Goal: Transaction & Acquisition: Book appointment/travel/reservation

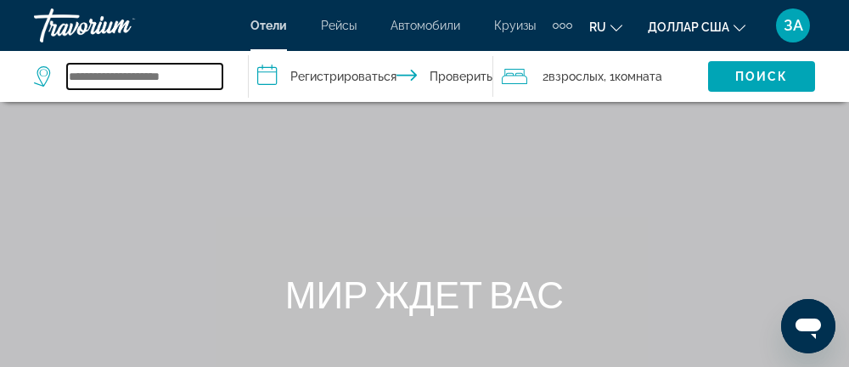
click at [130, 68] on input "Виджет поиска" at bounding box center [144, 76] width 155 height 25
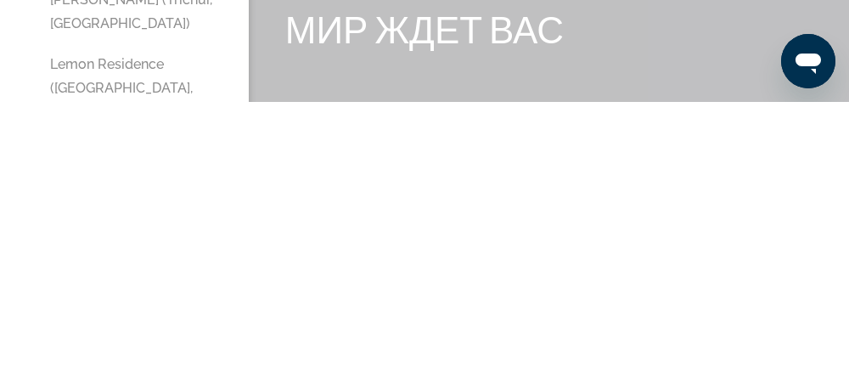
click at [117, 313] on button "Lemon Residence ([GEOGRAPHIC_DATA], [GEOGRAPHIC_DATA])" at bounding box center [137, 353] width 190 height 80
type input "**********"
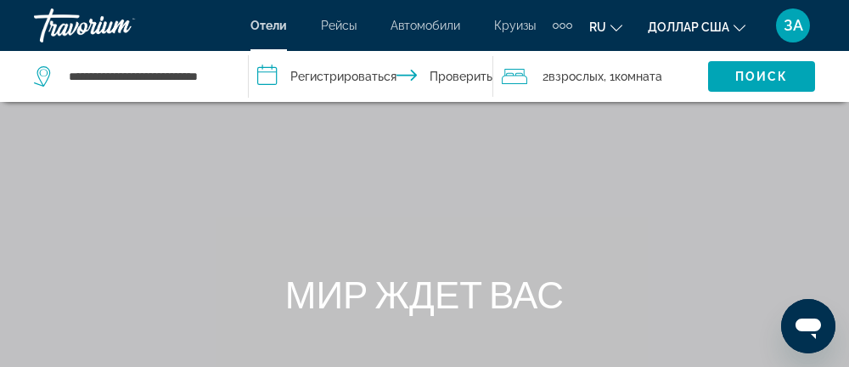
click at [330, 73] on input "**********" at bounding box center [374, 79] width 251 height 56
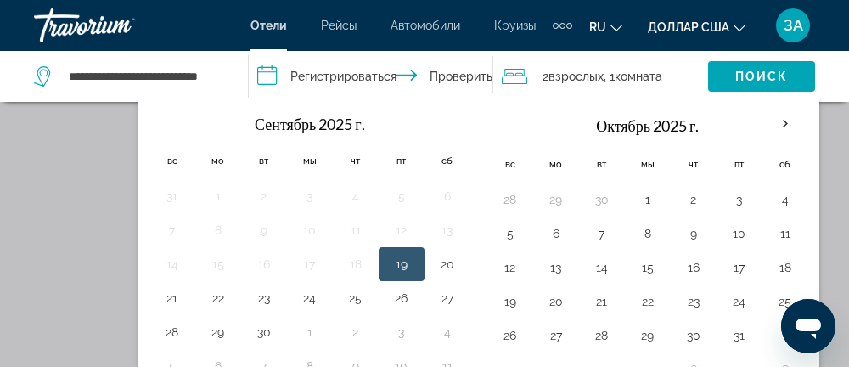
click at [789, 116] on th "В следующем месяце" at bounding box center [786, 123] width 46 height 37
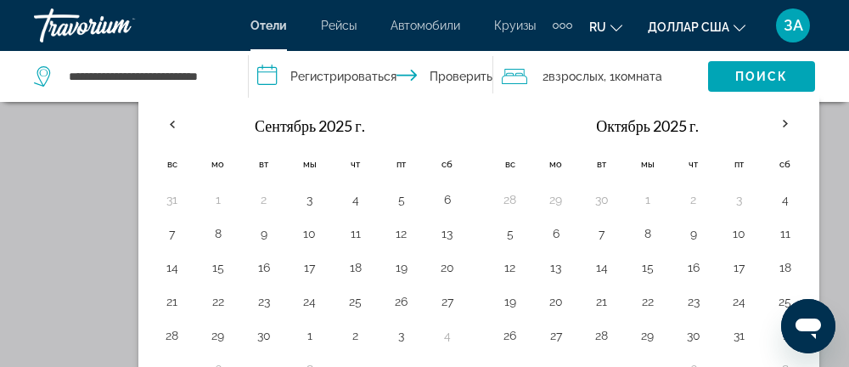
click at [783, 126] on th "В следующем месяце" at bounding box center [786, 123] width 46 height 37
click at [779, 125] on th "В следующем месяце" at bounding box center [786, 123] width 46 height 37
click at [788, 127] on th "В следующем месяце" at bounding box center [786, 123] width 46 height 37
click at [782, 125] on th "В следующем месяце" at bounding box center [786, 123] width 46 height 37
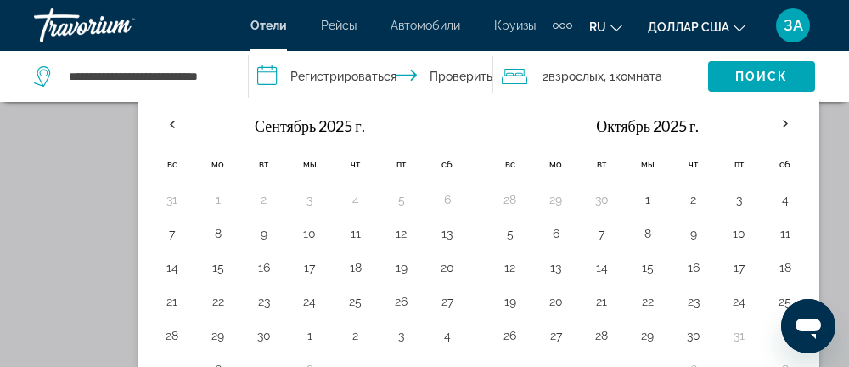
click at [782, 125] on th "В следующем месяце" at bounding box center [786, 123] width 46 height 37
click at [781, 135] on th "В следующем месяце" at bounding box center [786, 123] width 46 height 37
click at [279, 72] on input "**********" at bounding box center [374, 79] width 251 height 56
click at [507, 76] on icon "Путешественники: 2 взрослых, 0 детей" at bounding box center [514, 76] width 25 height 20
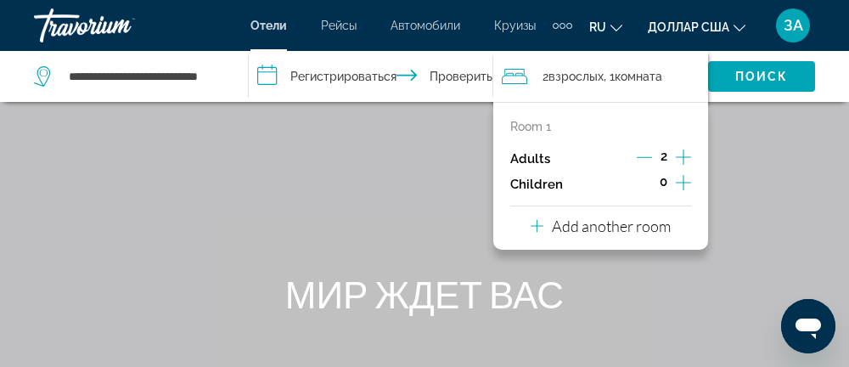
click at [643, 157] on icon "Decrement adults" at bounding box center [644, 157] width 15 height 1
click at [757, 208] on div "Основное содержание" at bounding box center [424, 255] width 849 height 510
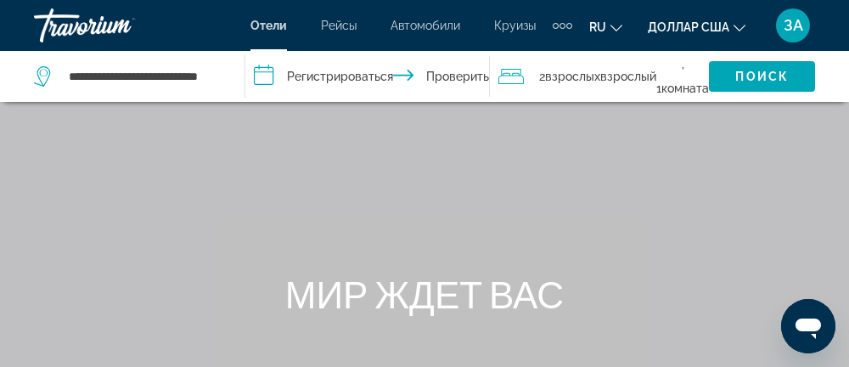
click at [545, 70] on font "2" at bounding box center [542, 77] width 6 height 14
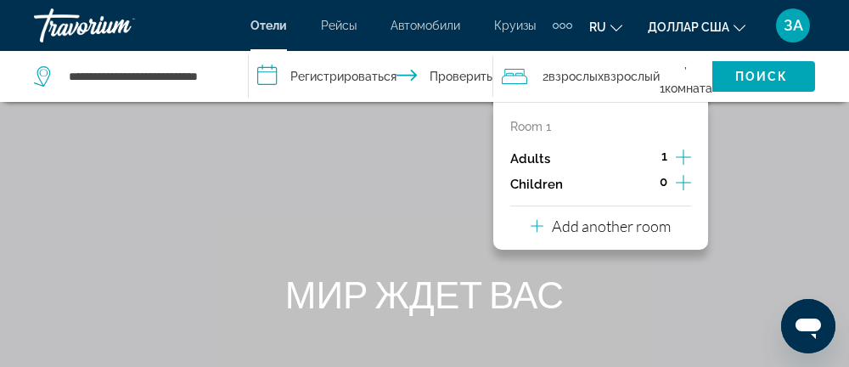
click at [629, 233] on p "Add another room" at bounding box center [611, 226] width 119 height 19
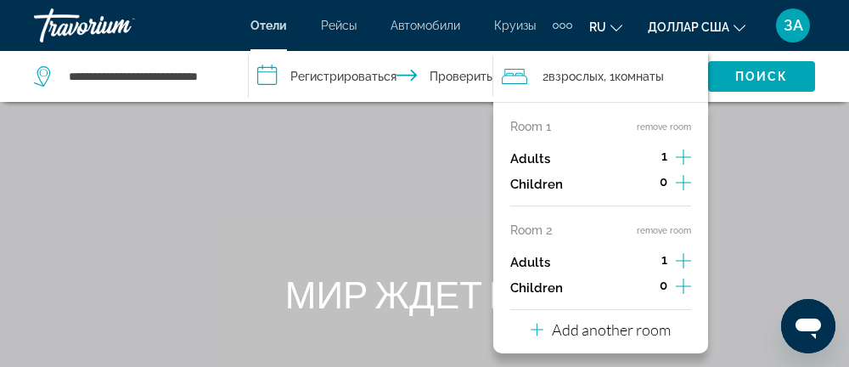
click at [668, 226] on button "remove room" at bounding box center [664, 230] width 54 height 11
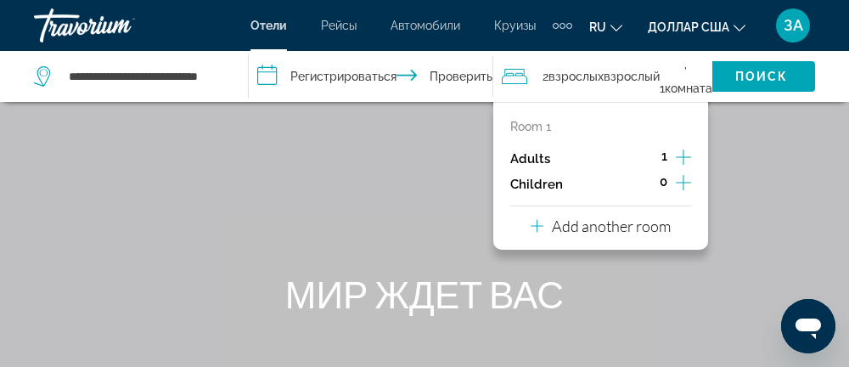
click at [743, 208] on div "Основное содержание" at bounding box center [424, 255] width 849 height 510
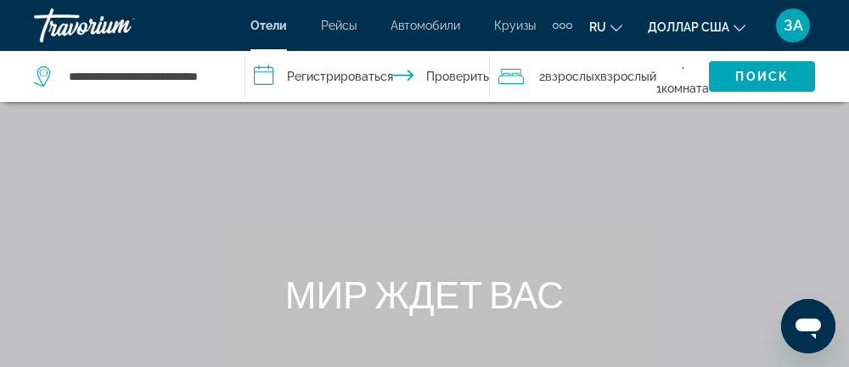
click at [403, 66] on input "**********" at bounding box center [370, 79] width 251 height 56
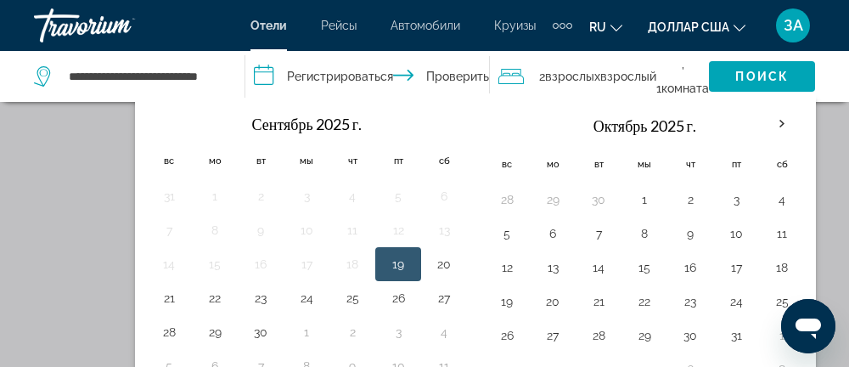
click at [787, 116] on th "В следующем месяце" at bounding box center [782, 123] width 46 height 37
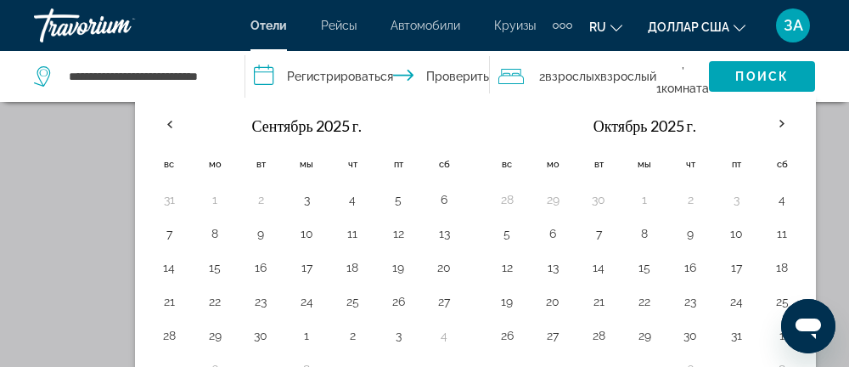
click at [790, 121] on th "В следующем месяце" at bounding box center [782, 123] width 46 height 37
click at [816, 155] on div "**********" at bounding box center [475, 245] width 681 height 304
click at [82, 234] on div "Основное содержание" at bounding box center [424, 255] width 849 height 510
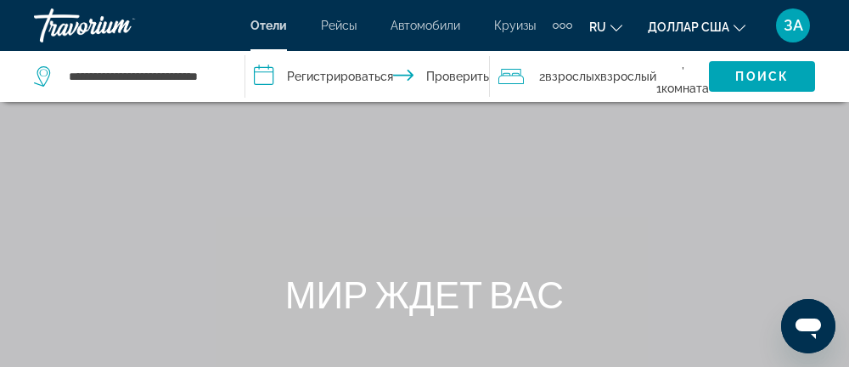
click at [266, 71] on input "**********" at bounding box center [370, 79] width 251 height 56
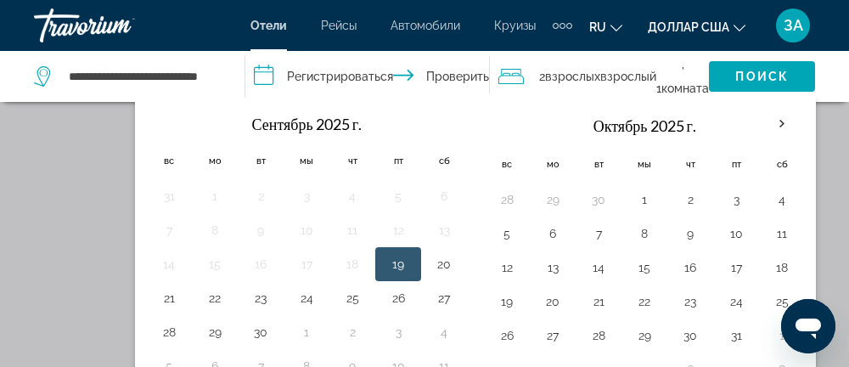
click at [776, 116] on th "В следующем месяце" at bounding box center [782, 123] width 46 height 37
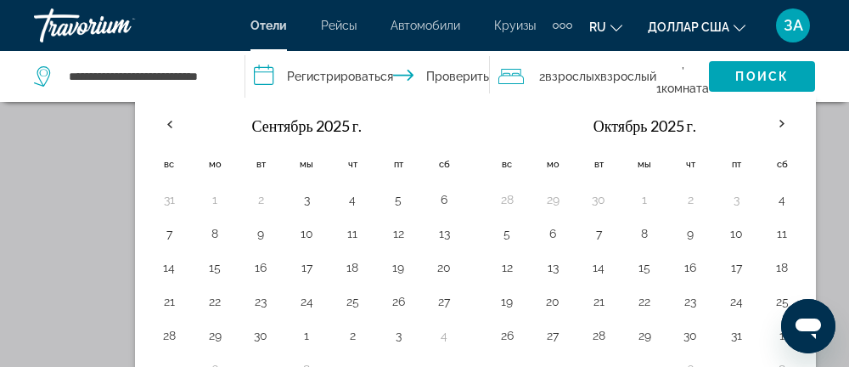
click at [787, 121] on th "В следующем месяце" at bounding box center [782, 123] width 46 height 37
click at [782, 123] on th "В следующем месяце" at bounding box center [782, 123] width 46 height 37
click at [742, 226] on button "10" at bounding box center [736, 234] width 27 height 24
click at [647, 274] on button "15" at bounding box center [644, 268] width 27 height 24
type input "**********"
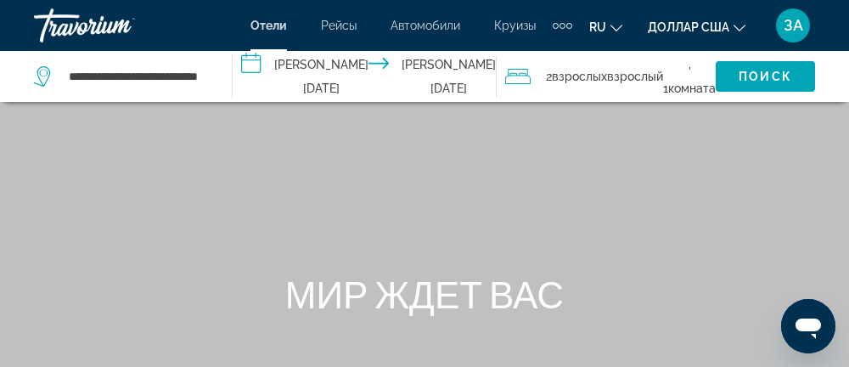
click at [505, 77] on icon "Travelers: 1 adult, 0 children" at bounding box center [517, 76] width 25 height 20
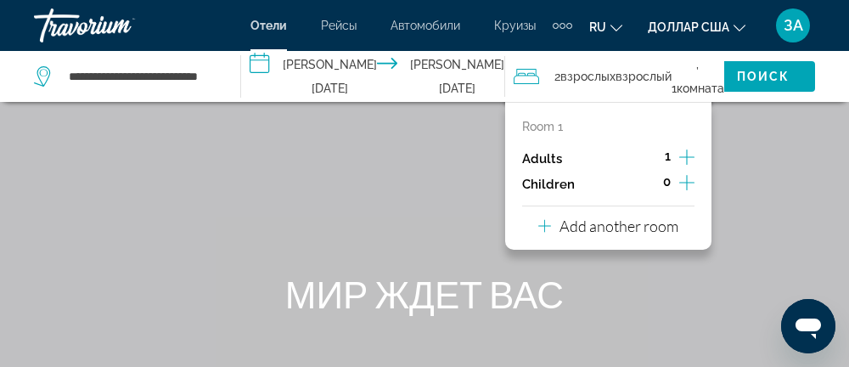
click at [780, 74] on font "Поиск" at bounding box center [764, 77] width 54 height 14
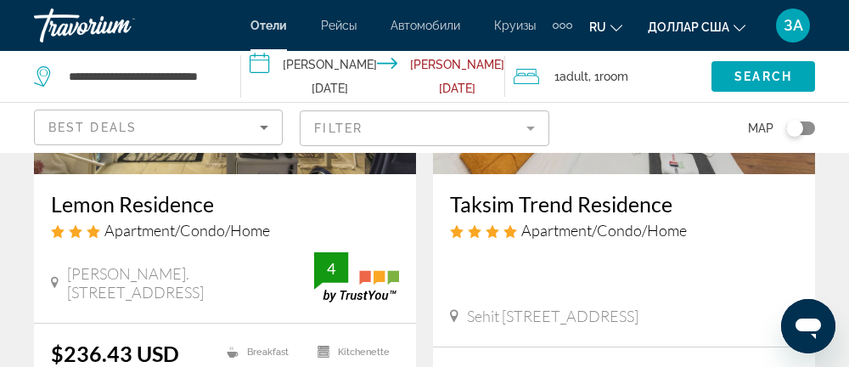
scroll to position [310, 0]
click at [145, 350] on ins "$236.43 USD" at bounding box center [115, 353] width 128 height 25
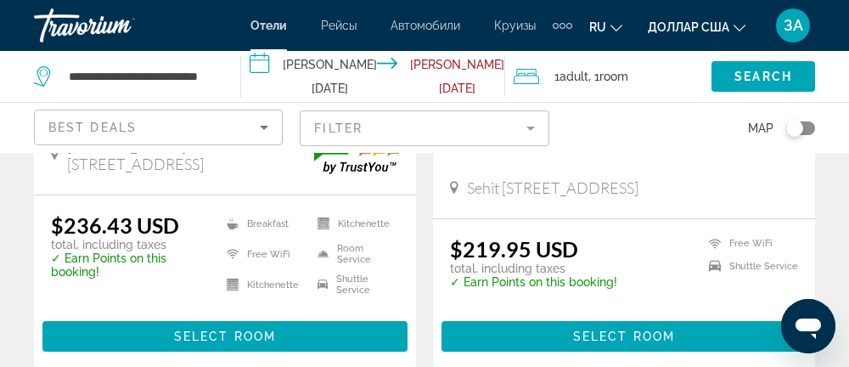
scroll to position [449, 0]
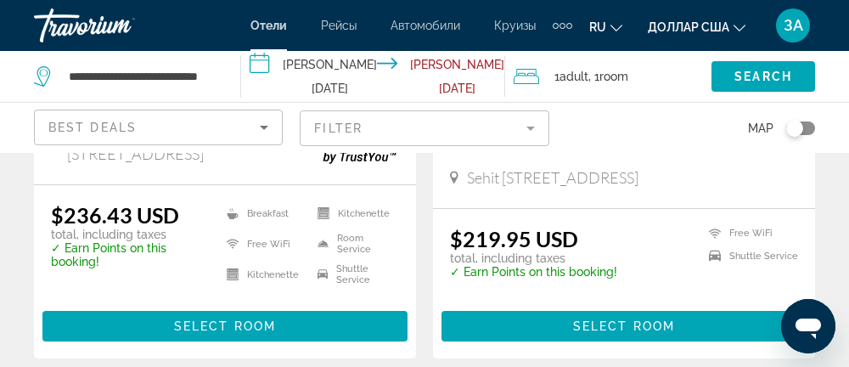
click at [310, 321] on span "Основное содержание" at bounding box center [224, 326] width 365 height 41
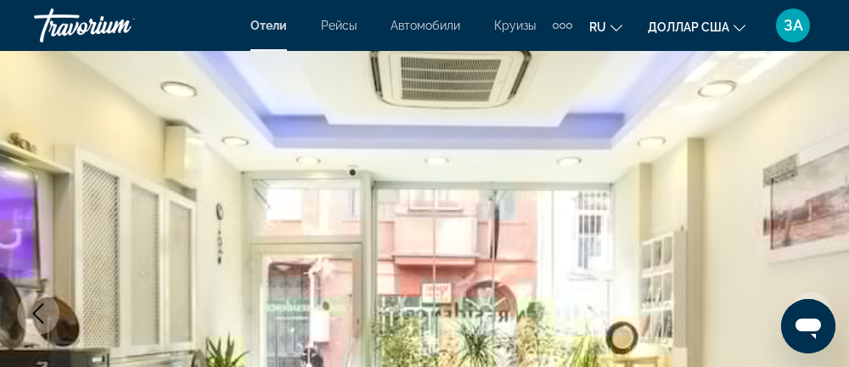
scroll to position [166, 0]
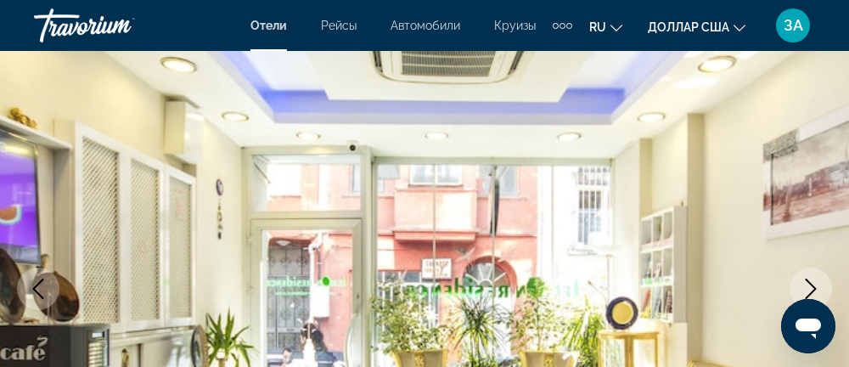
click at [810, 282] on icon "Next image" at bounding box center [811, 289] width 20 height 20
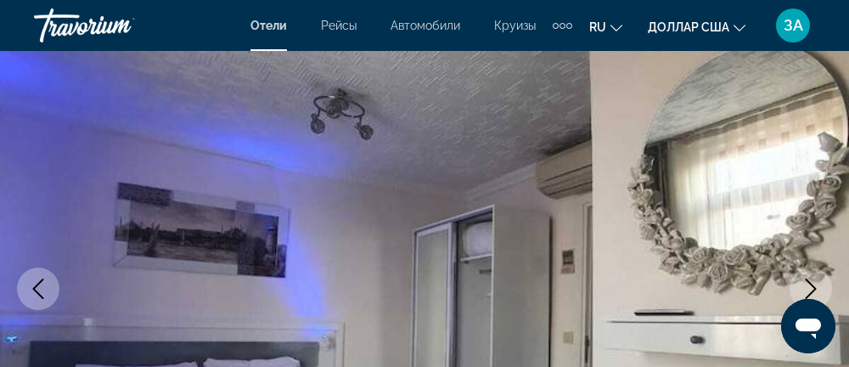
click at [807, 281] on icon "Next image" at bounding box center [811, 289] width 20 height 20
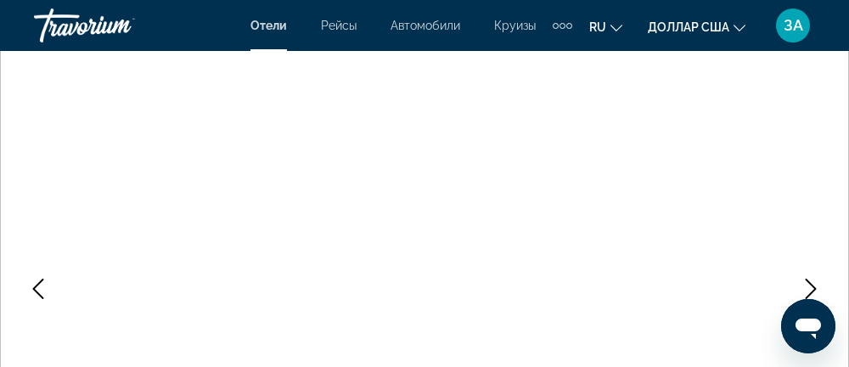
click at [810, 280] on icon "Next image" at bounding box center [811, 289] width 20 height 20
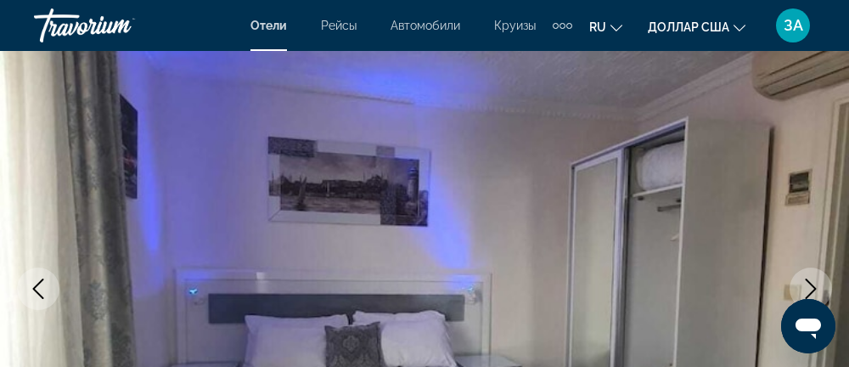
click at [805, 284] on icon "Next image" at bounding box center [811, 289] width 20 height 20
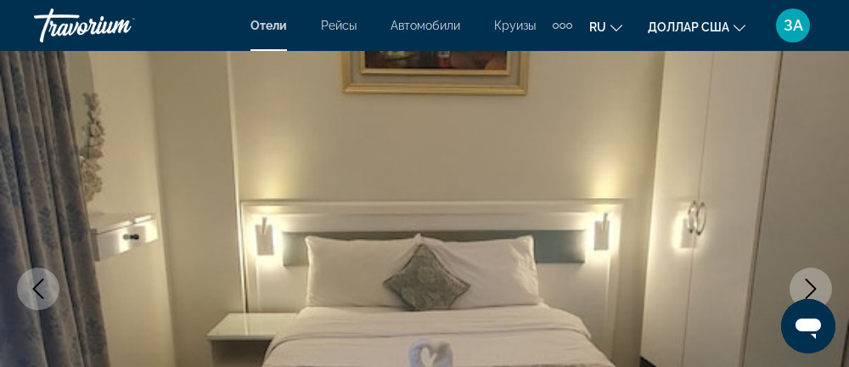
click at [809, 282] on icon "Next image" at bounding box center [811, 289] width 11 height 20
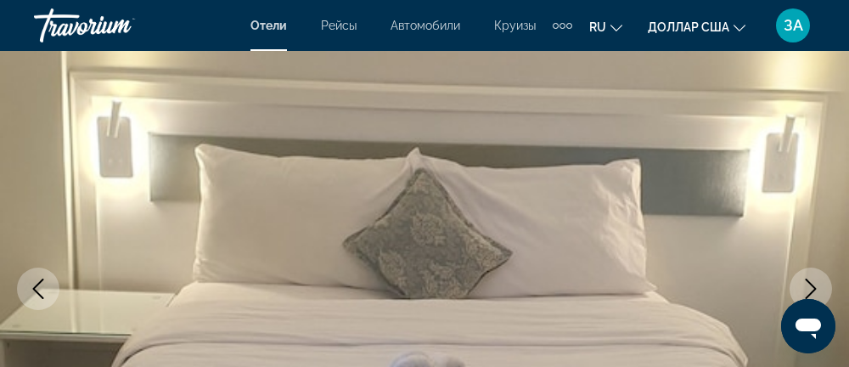
click at [810, 285] on icon "Next image" at bounding box center [811, 289] width 20 height 20
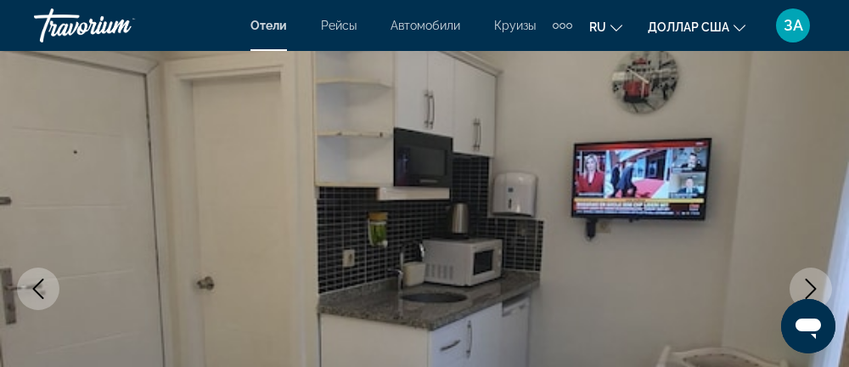
click at [813, 280] on icon "Next image" at bounding box center [811, 289] width 20 height 20
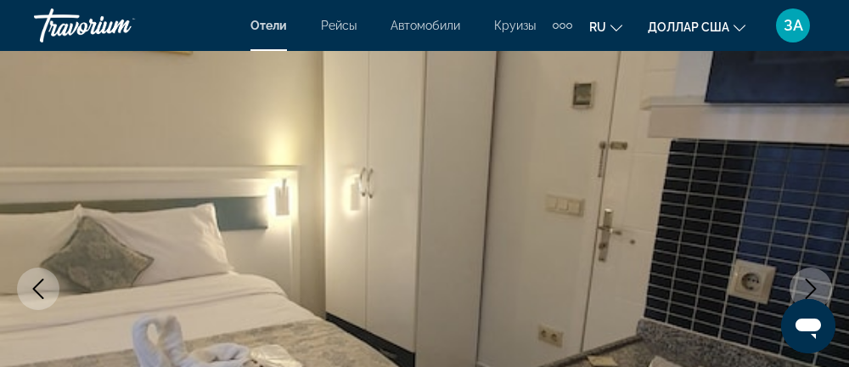
click at [818, 289] on icon "Next image" at bounding box center [811, 289] width 20 height 20
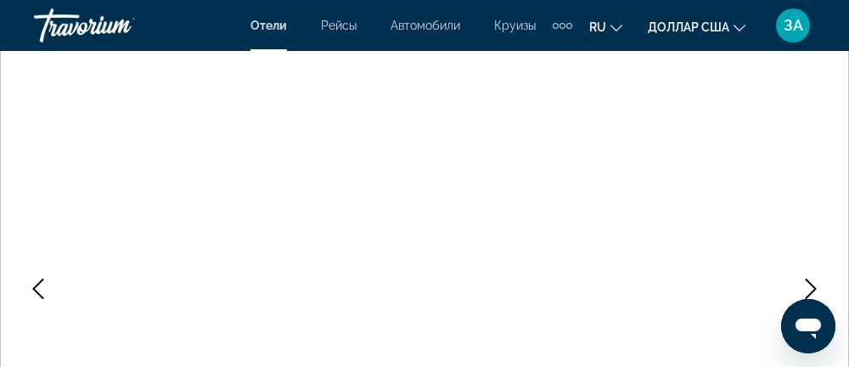
click at [807, 280] on icon "Next image" at bounding box center [811, 289] width 11 height 20
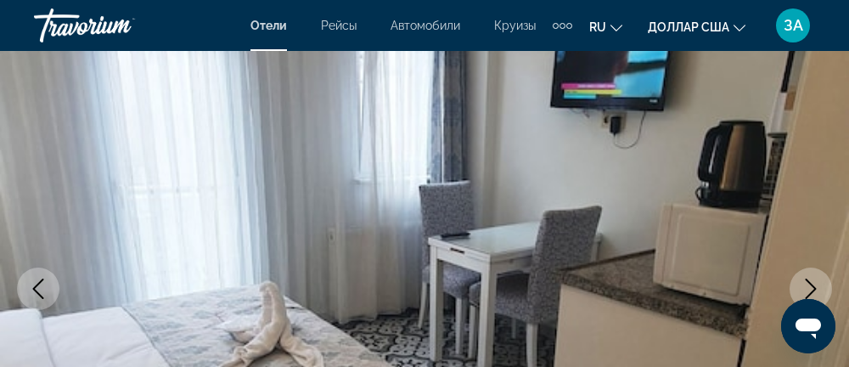
click at [816, 279] on icon "Next image" at bounding box center [811, 289] width 20 height 20
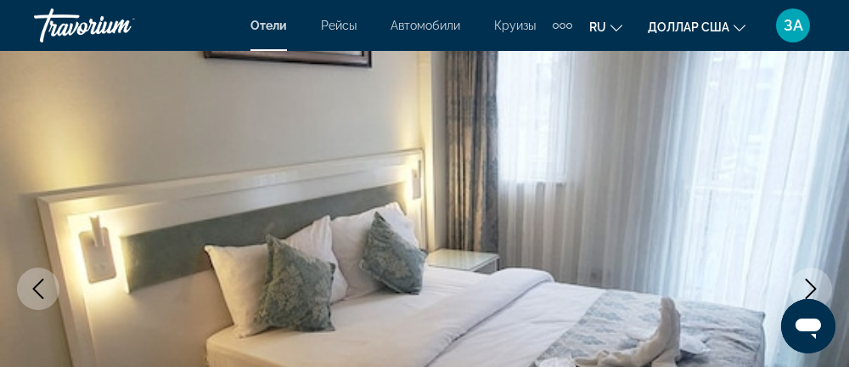
click at [821, 287] on button "Next image" at bounding box center [811, 289] width 42 height 42
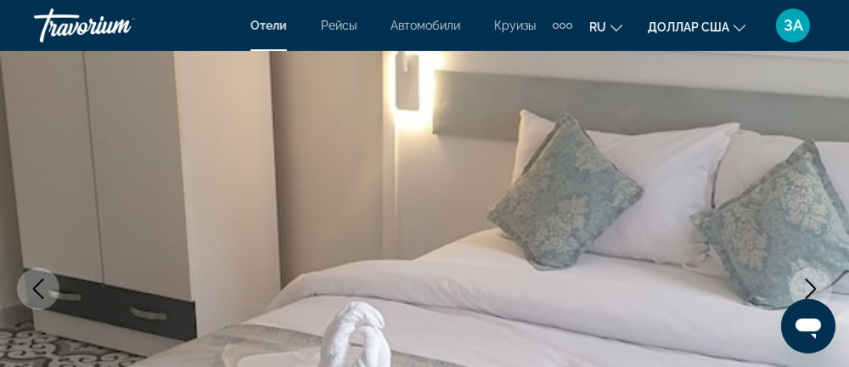
click at [818, 290] on icon "Next image" at bounding box center [811, 289] width 20 height 20
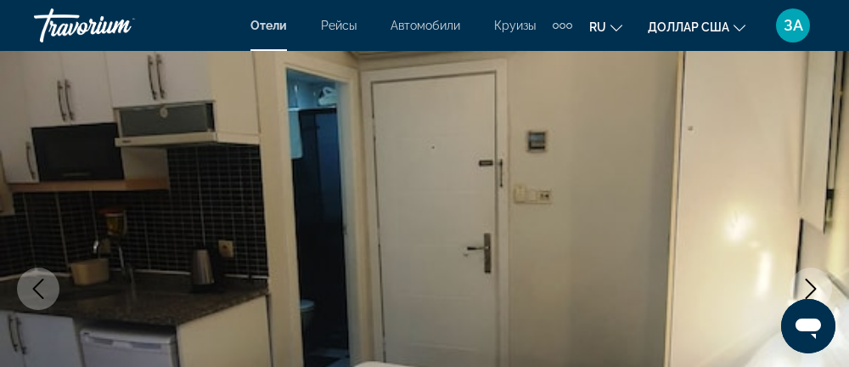
click at [810, 284] on icon "Next image" at bounding box center [811, 289] width 11 height 20
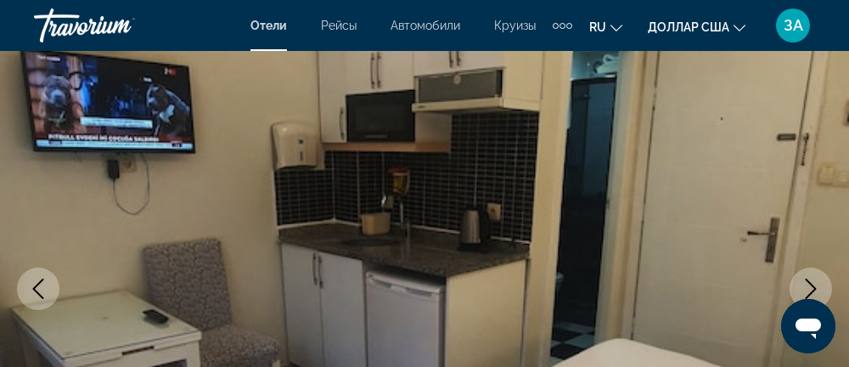
click at [815, 277] on button "Next image" at bounding box center [811, 289] width 42 height 42
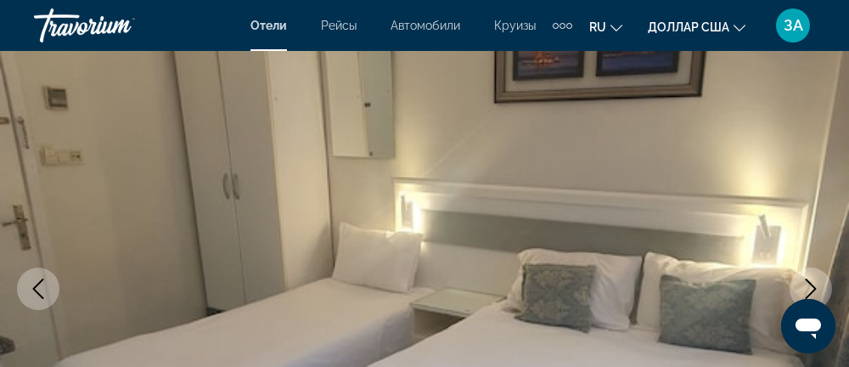
click at [810, 279] on icon "Next image" at bounding box center [811, 289] width 20 height 20
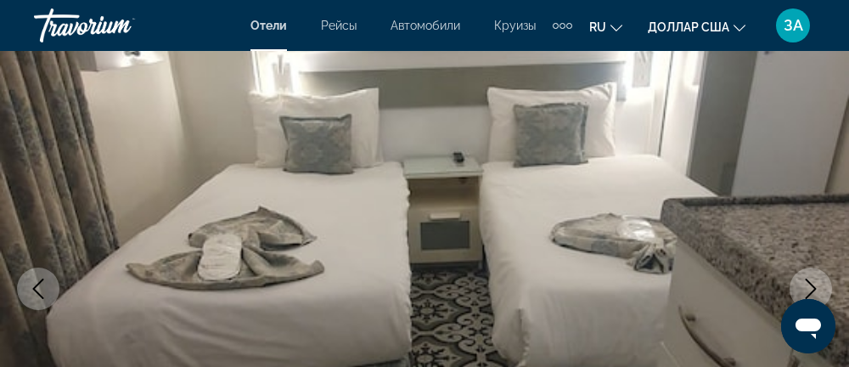
click at [811, 279] on icon "Next image" at bounding box center [811, 289] width 20 height 20
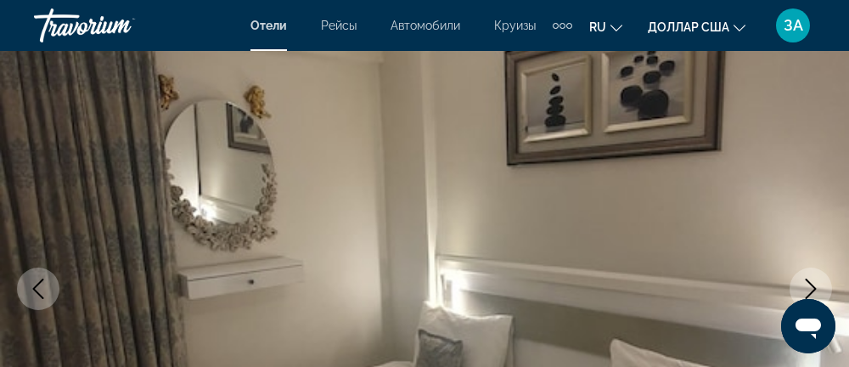
click at [809, 285] on icon "Next image" at bounding box center [811, 289] width 20 height 20
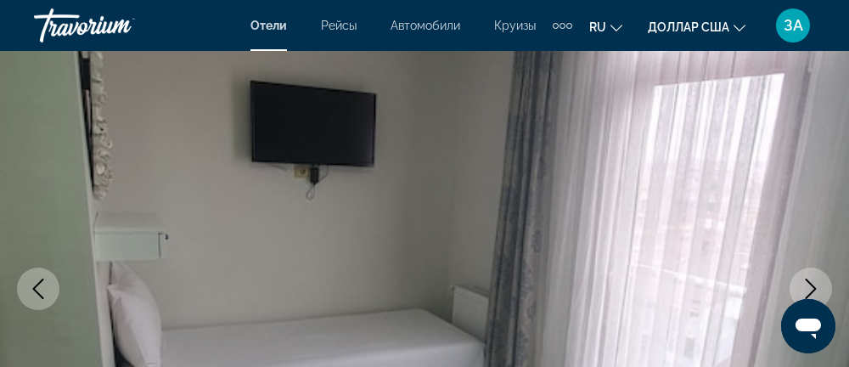
click at [810, 288] on icon "Next image" at bounding box center [811, 289] width 20 height 20
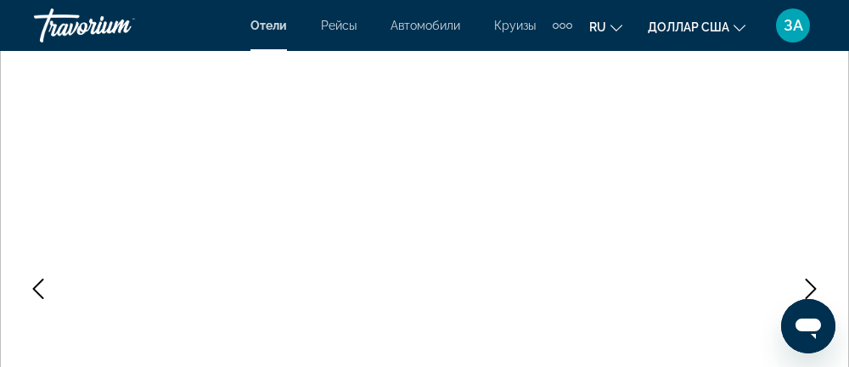
click at [815, 280] on icon "Next image" at bounding box center [811, 289] width 20 height 20
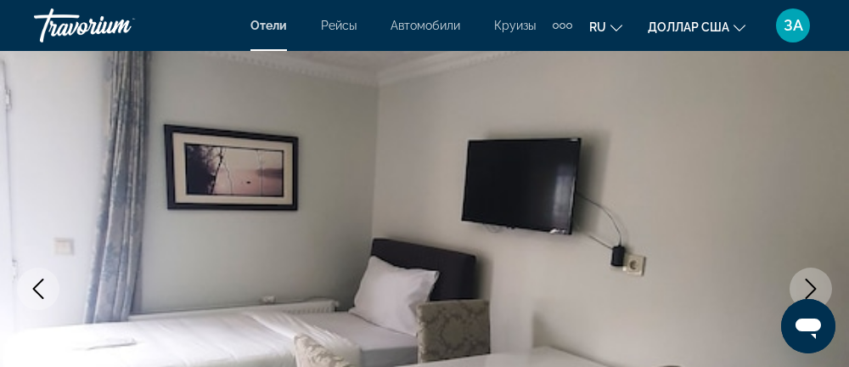
click at [812, 280] on icon "Next image" at bounding box center [811, 289] width 20 height 20
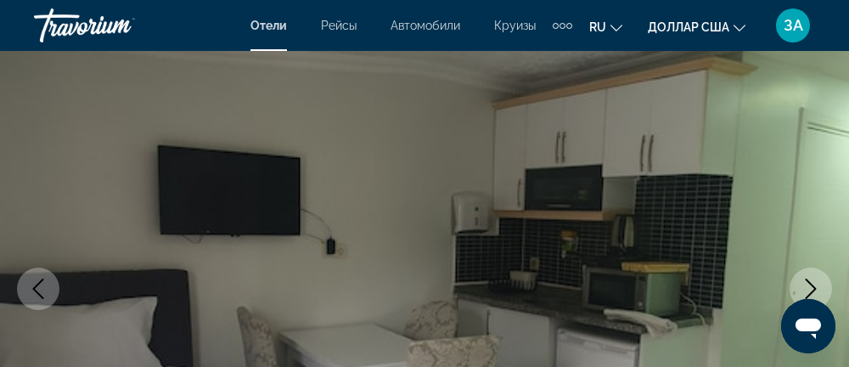
click at [809, 282] on icon "Next image" at bounding box center [811, 289] width 11 height 20
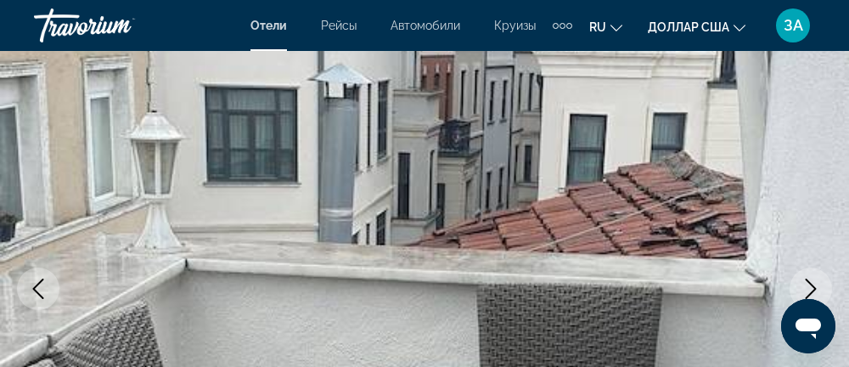
click at [810, 279] on icon "Next image" at bounding box center [811, 289] width 20 height 20
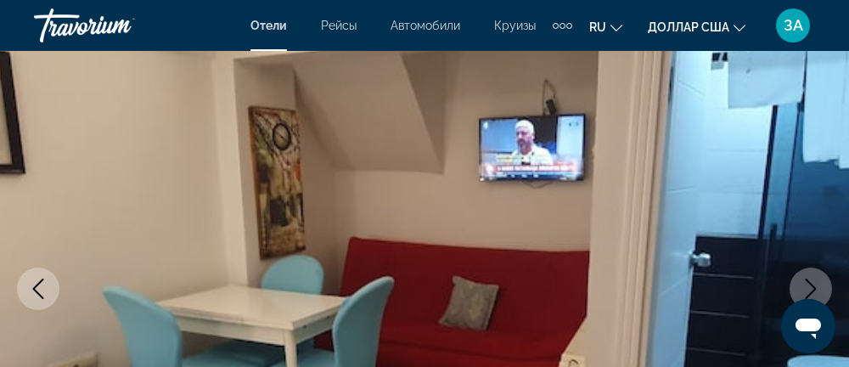
click at [805, 286] on icon "Next image" at bounding box center [811, 289] width 20 height 20
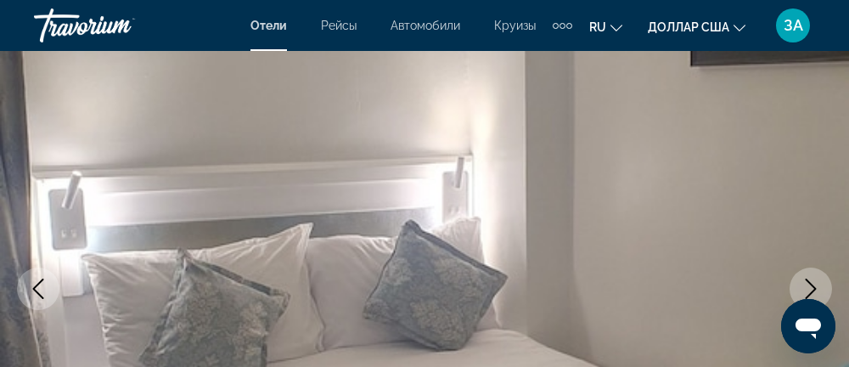
click at [812, 280] on icon "Next image" at bounding box center [811, 289] width 20 height 20
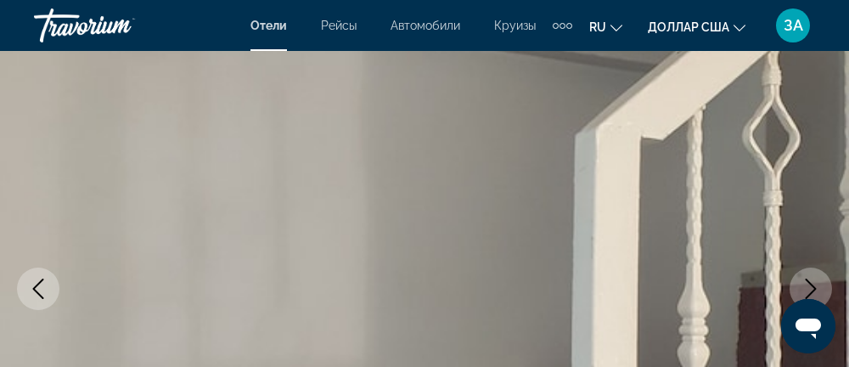
click at [819, 279] on icon "Next image" at bounding box center [811, 289] width 20 height 20
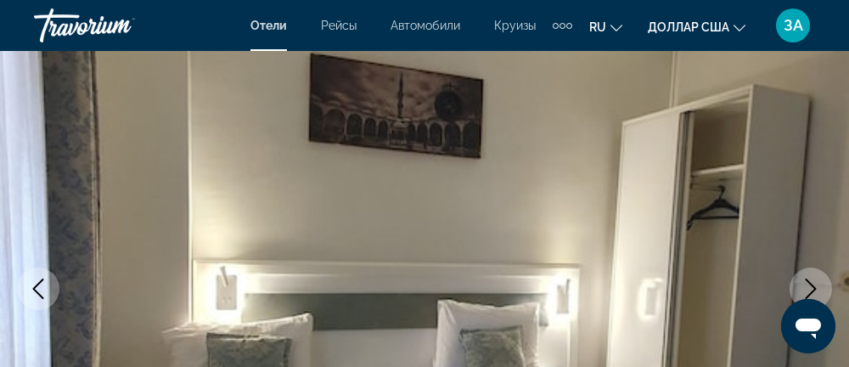
click at [817, 274] on button "Next image" at bounding box center [811, 289] width 42 height 42
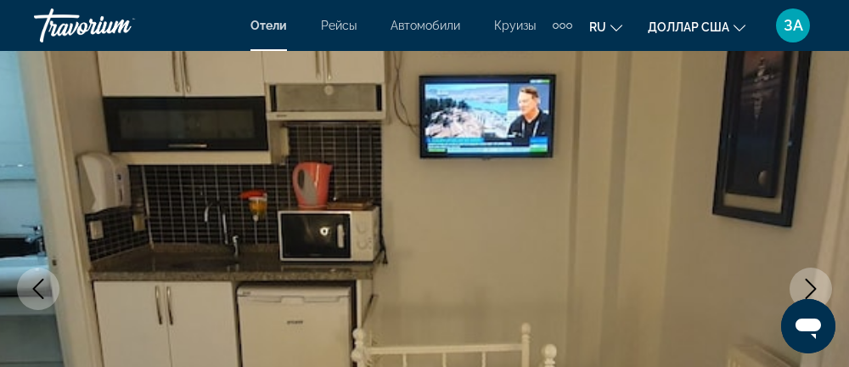
click at [815, 279] on icon "Next image" at bounding box center [811, 289] width 20 height 20
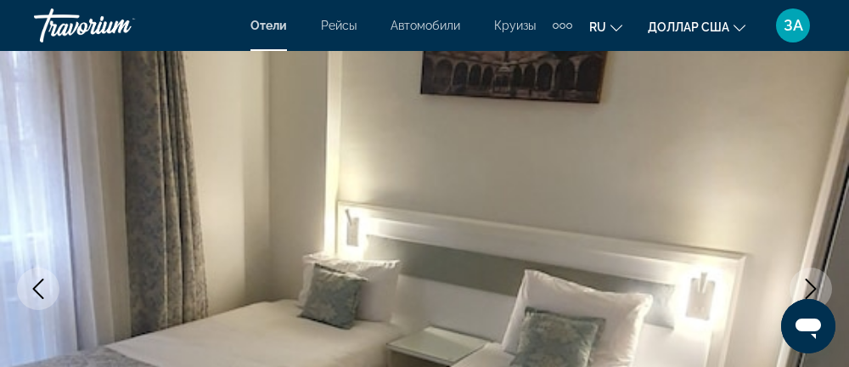
click at [815, 279] on icon "Next image" at bounding box center [811, 289] width 20 height 20
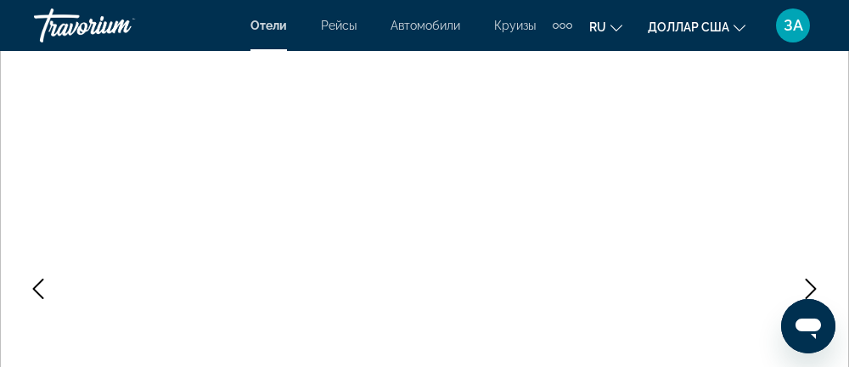
click at [819, 292] on icon "Next image" at bounding box center [811, 289] width 20 height 20
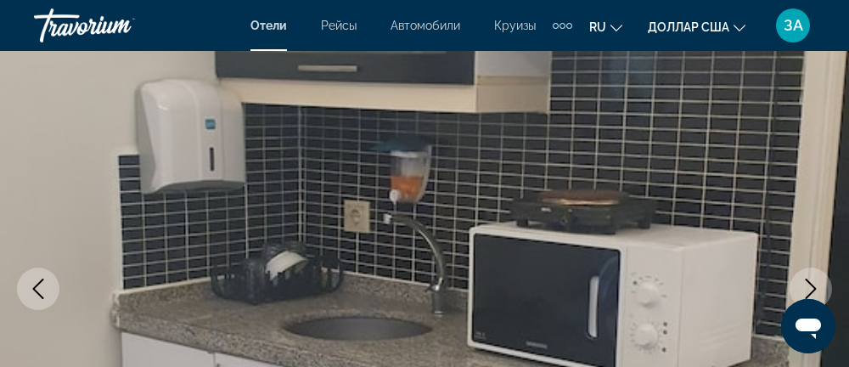
click at [811, 280] on icon "Next image" at bounding box center [811, 289] width 20 height 20
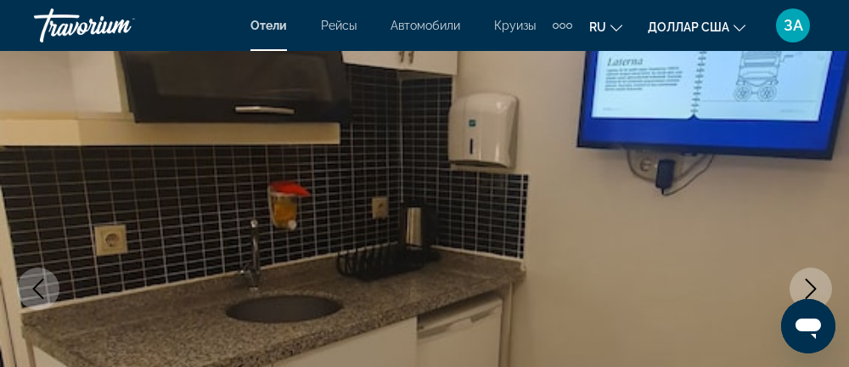
click at [810, 282] on icon "Next image" at bounding box center [811, 289] width 20 height 20
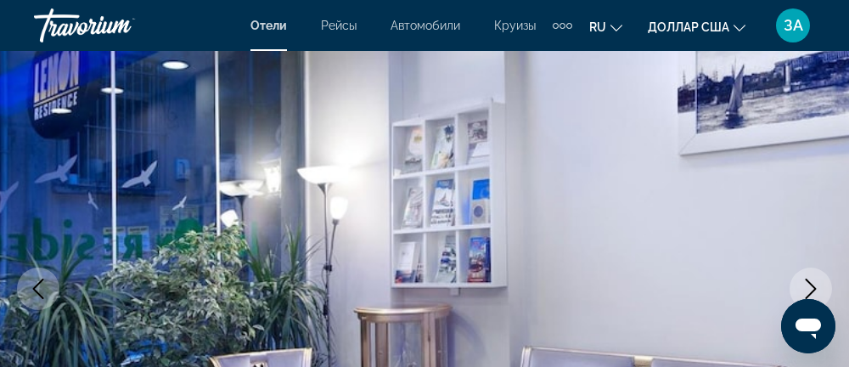
click at [813, 278] on button "Next image" at bounding box center [811, 289] width 42 height 42
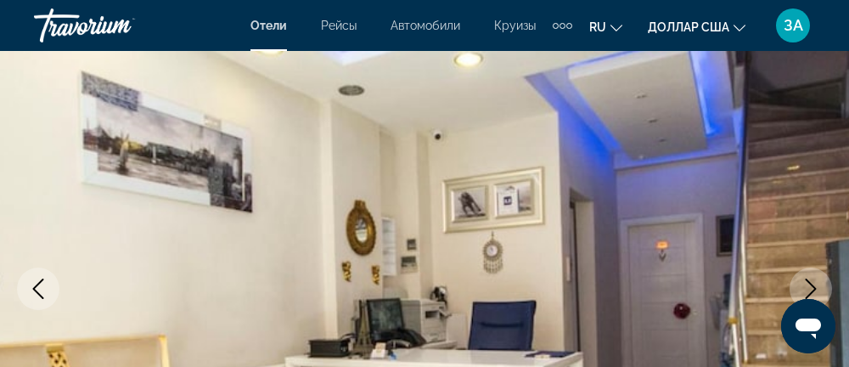
click at [808, 278] on button "Next image" at bounding box center [811, 289] width 42 height 42
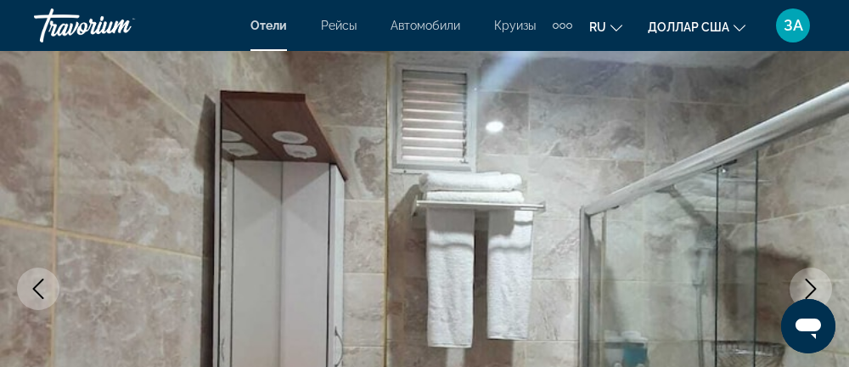
click at [813, 280] on icon "Next image" at bounding box center [811, 289] width 20 height 20
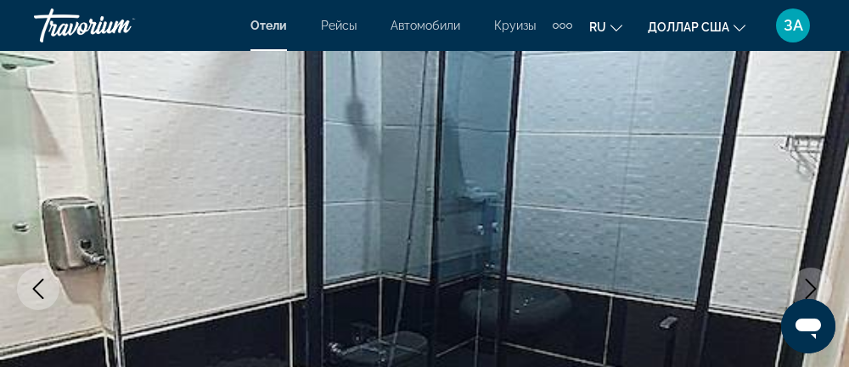
click at [820, 277] on button "Next image" at bounding box center [811, 289] width 42 height 42
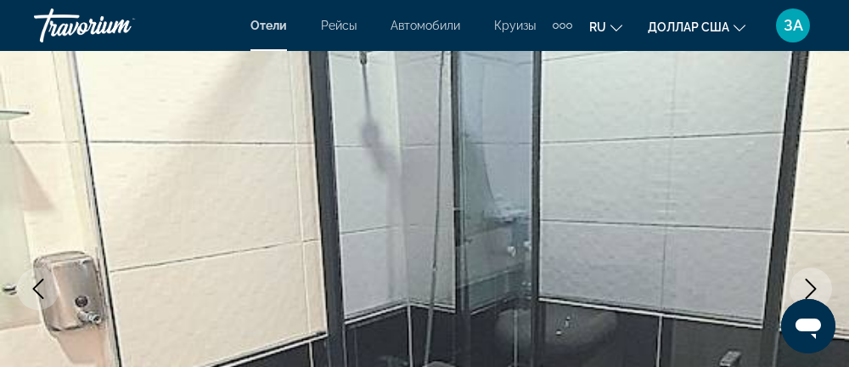
click at [815, 280] on icon "Next image" at bounding box center [811, 289] width 20 height 20
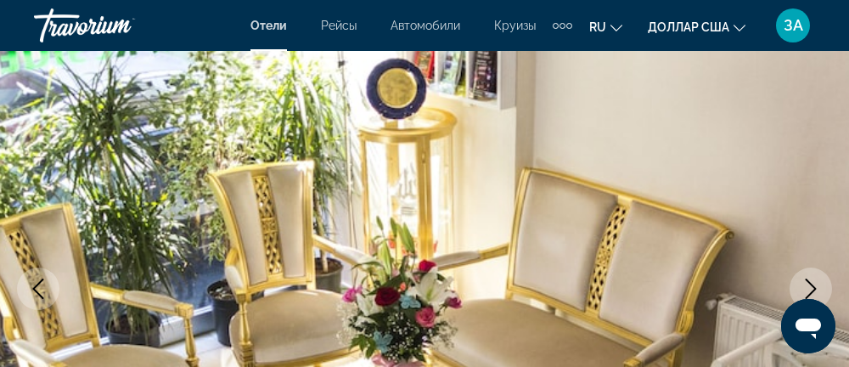
click at [821, 279] on icon "Next image" at bounding box center [811, 289] width 20 height 20
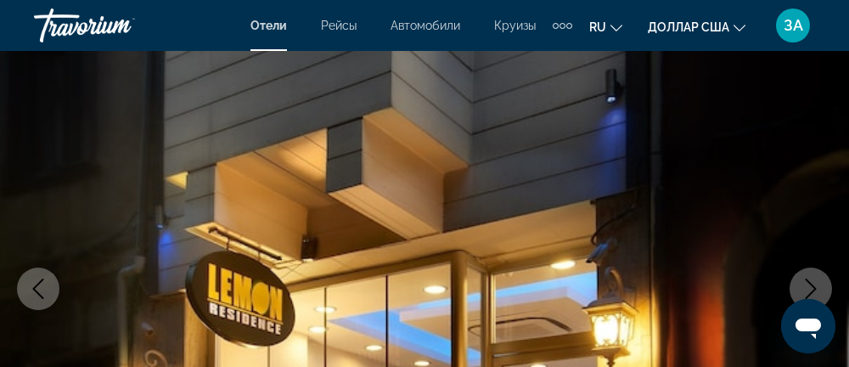
click at [820, 279] on icon "Next image" at bounding box center [811, 289] width 20 height 20
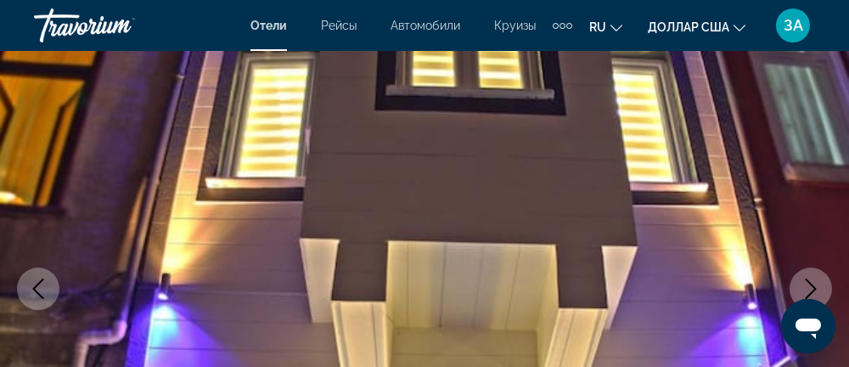
click at [815, 279] on icon "Next image" at bounding box center [811, 289] width 20 height 20
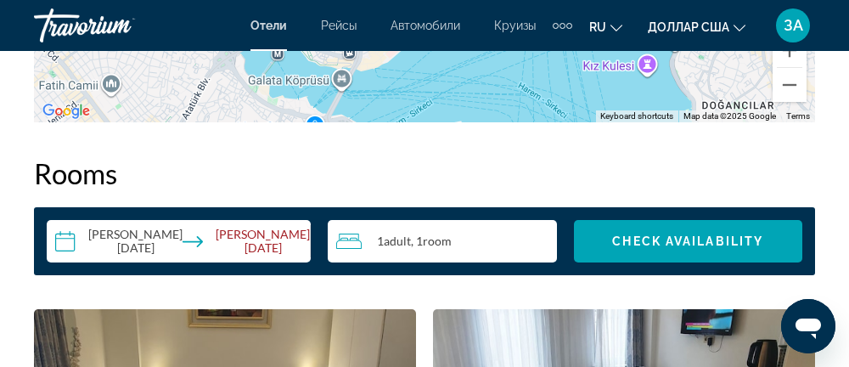
scroll to position [2632, 0]
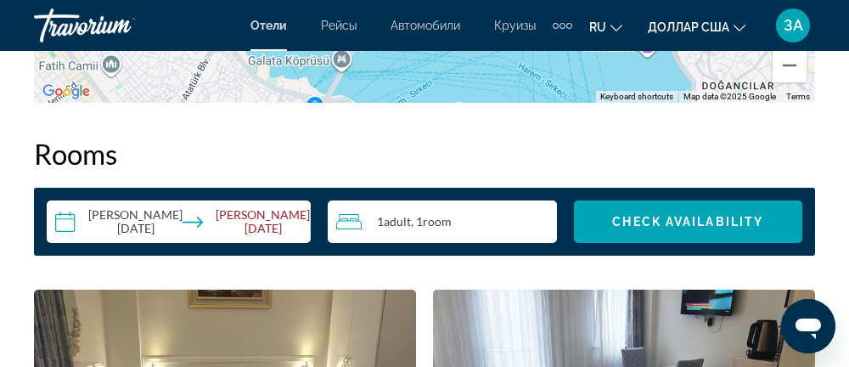
click at [60, 218] on input "**********" at bounding box center [182, 224] width 271 height 48
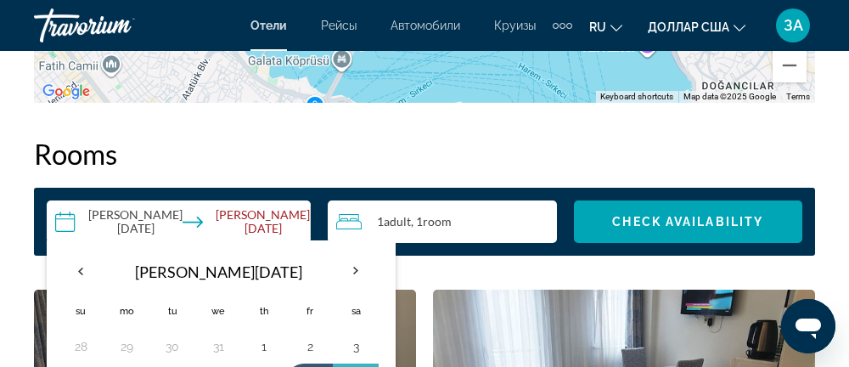
click at [359, 262] on th "Next month" at bounding box center [356, 270] width 46 height 37
click at [356, 273] on th "Next month" at bounding box center [356, 270] width 46 height 37
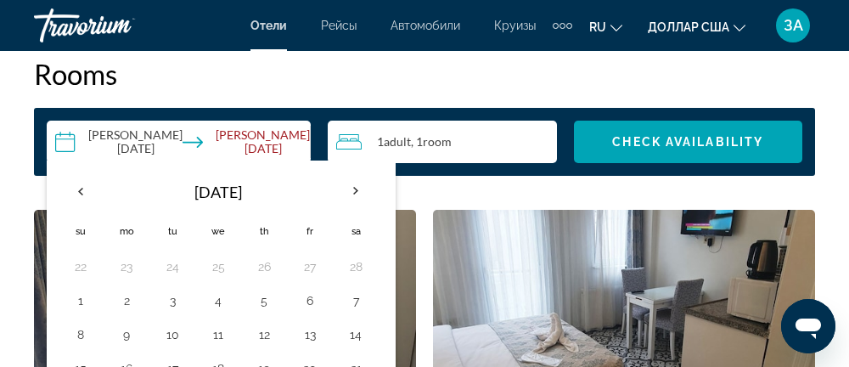
scroll to position [2718, 0]
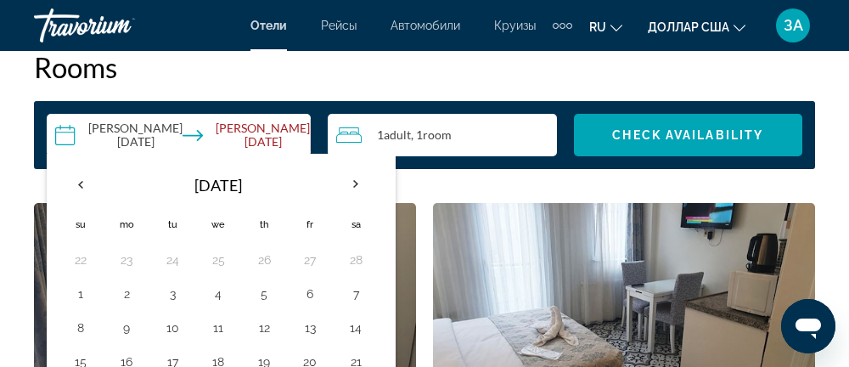
click at [263, 360] on button "19" at bounding box center [264, 362] width 27 height 24
type input "**********"
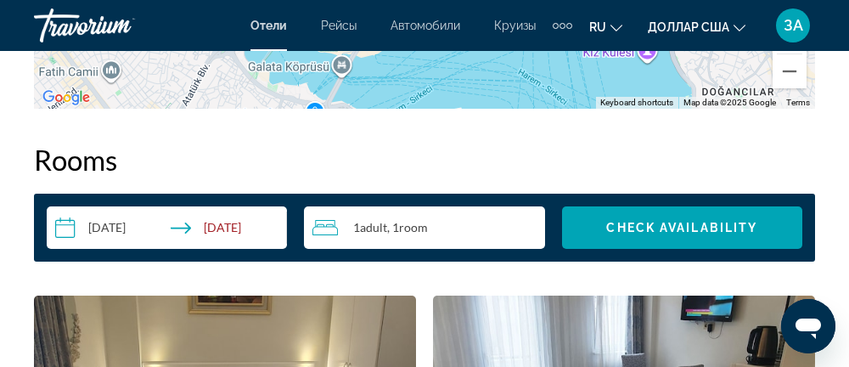
scroll to position [2624, 0]
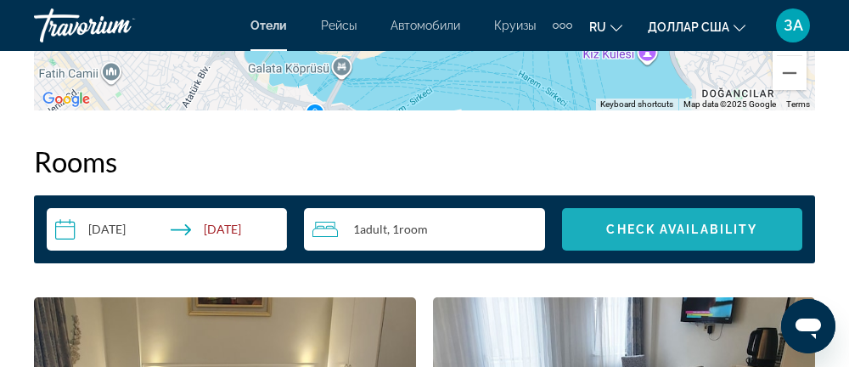
click at [721, 220] on span "Search widget" at bounding box center [682, 229] width 240 height 41
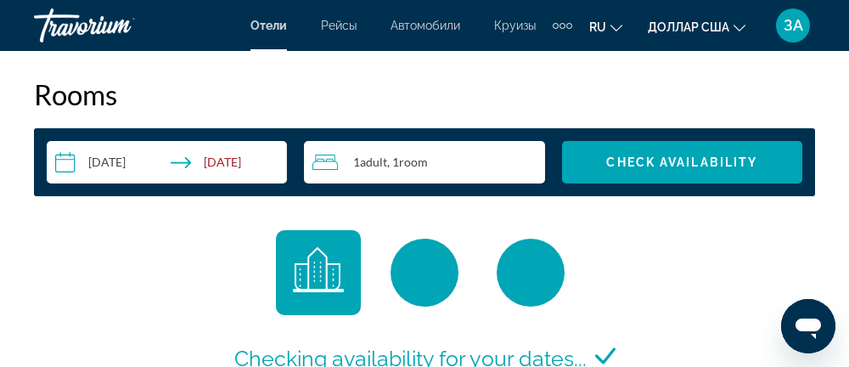
scroll to position [2689, 0]
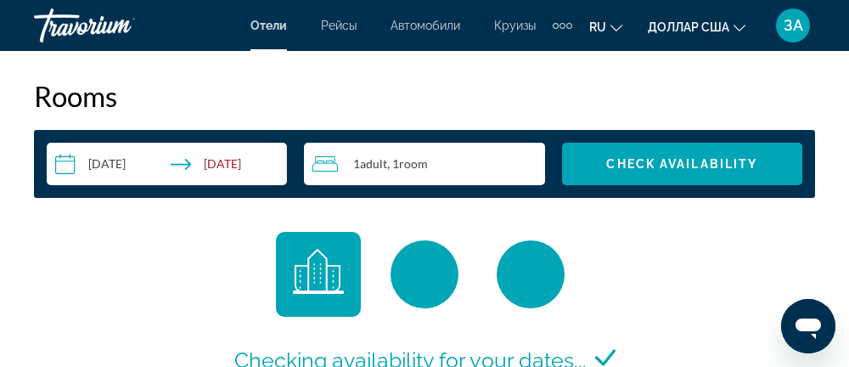
click at [686, 150] on span "Search widget" at bounding box center [682, 164] width 240 height 41
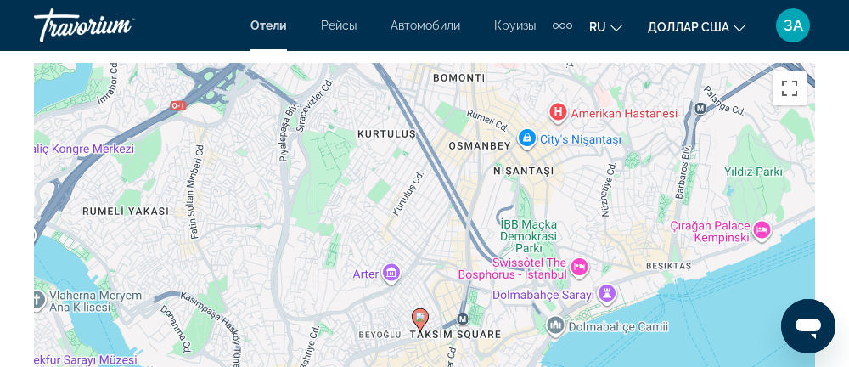
scroll to position [2128, 0]
